Goal: Task Accomplishment & Management: Use online tool/utility

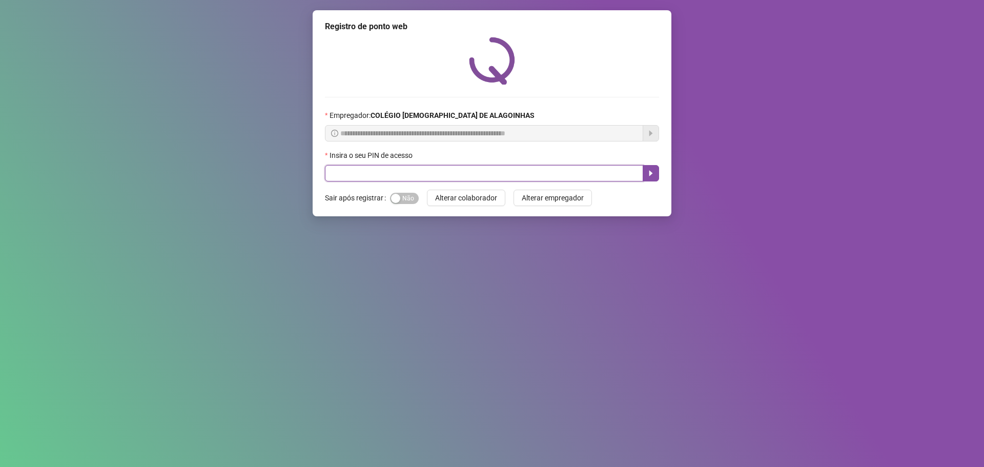
click at [512, 175] on input "text" at bounding box center [484, 173] width 318 height 16
type input "*****"
click at [399, 205] on div "Sim Não" at bounding box center [404, 198] width 29 height 16
click at [400, 196] on span "Sim Não" at bounding box center [404, 198] width 29 height 11
click at [390, 193] on button "Sim Não" at bounding box center [404, 198] width 29 height 11
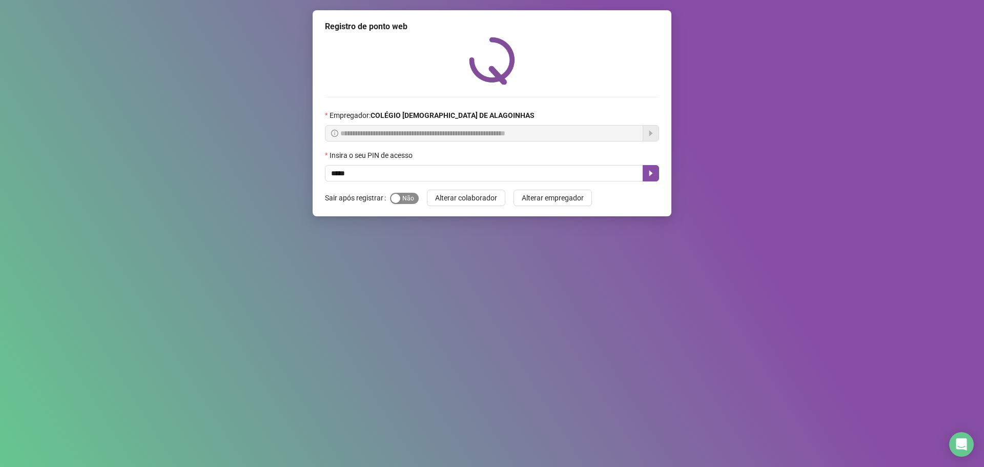
click at [400, 199] on span "Sim Não" at bounding box center [404, 198] width 29 height 11
click at [390, 193] on button "Sim Não" at bounding box center [404, 198] width 29 height 11
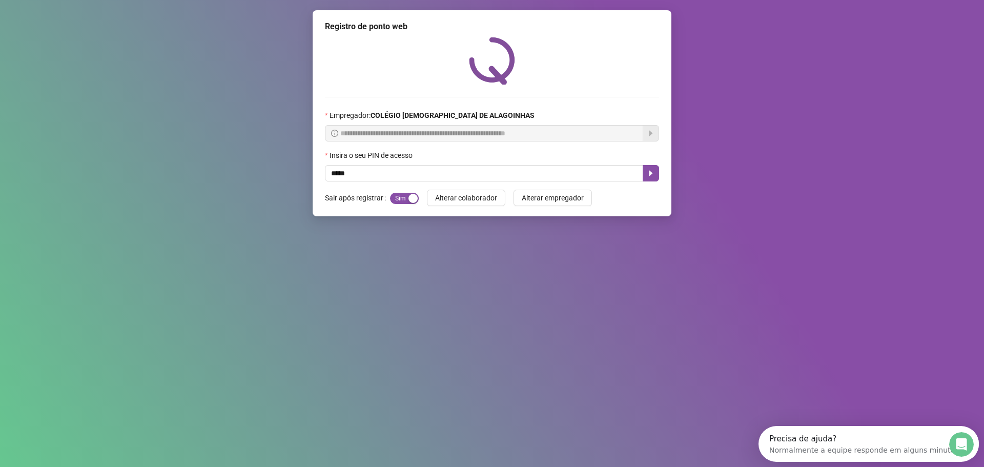
click at [642, 182] on div "**********" at bounding box center [491, 113] width 359 height 206
click at [651, 175] on icon "caret-right" at bounding box center [650, 173] width 8 height 8
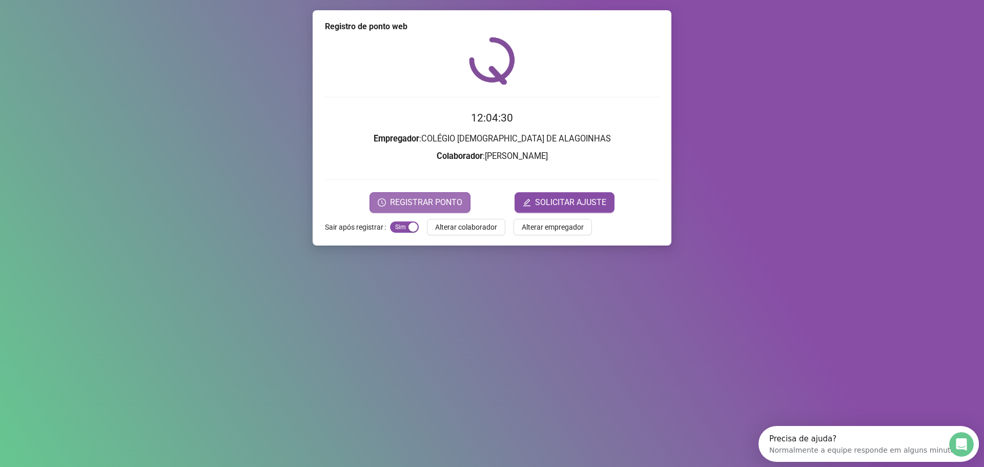
click at [443, 206] on span "REGISTRAR PONTO" at bounding box center [426, 202] width 72 height 12
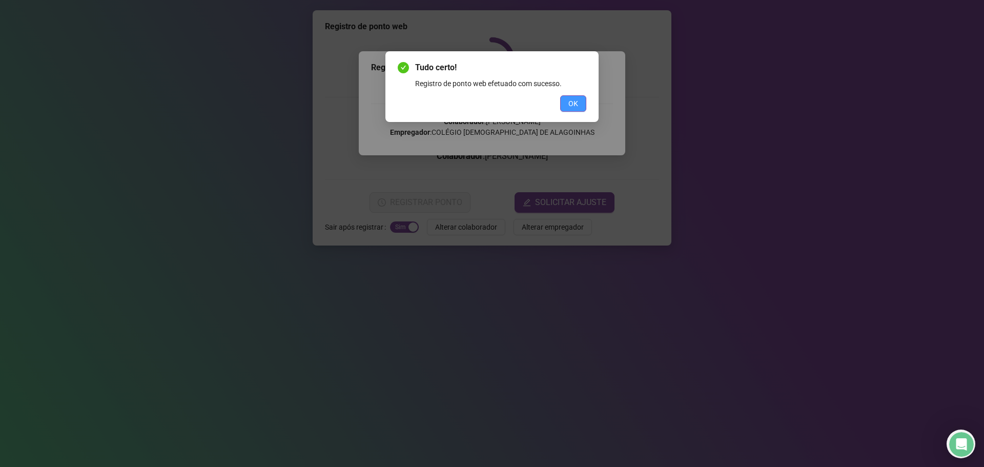
click at [574, 104] on span "OK" at bounding box center [573, 103] width 10 height 11
